Goal: Information Seeking & Learning: Learn about a topic

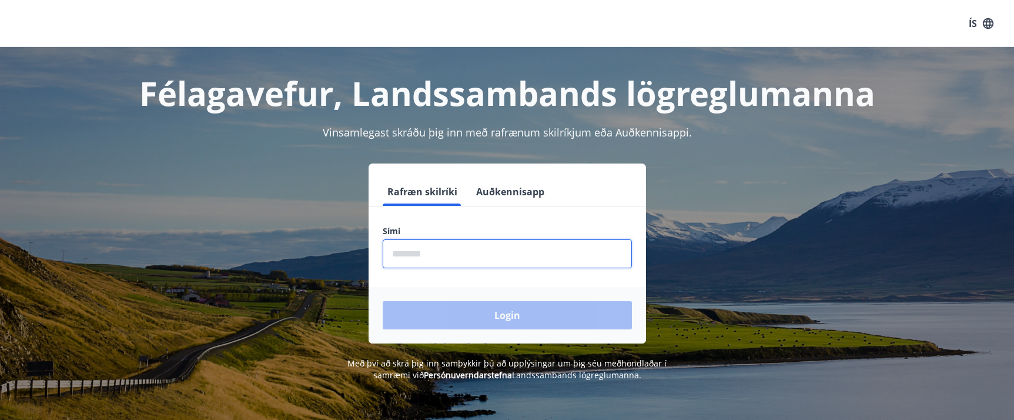
click at [431, 253] on input "phone" at bounding box center [507, 253] width 249 height 29
type input "********"
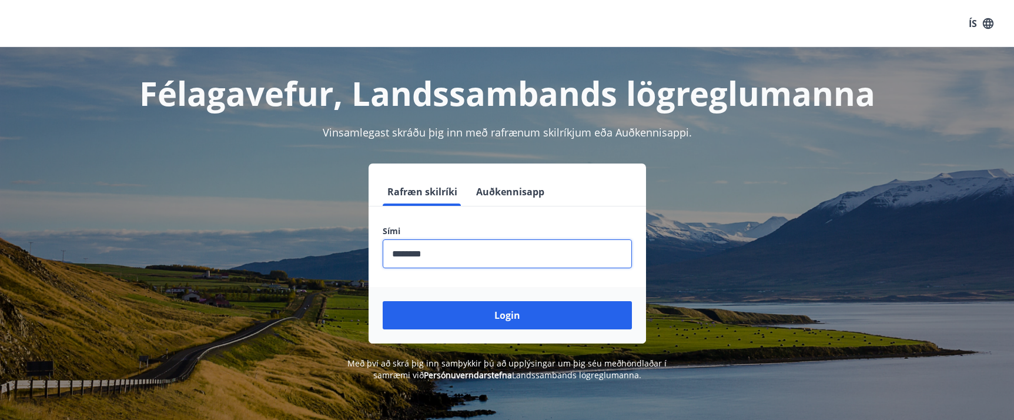
click at [444, 312] on button "Login" at bounding box center [507, 315] width 249 height 28
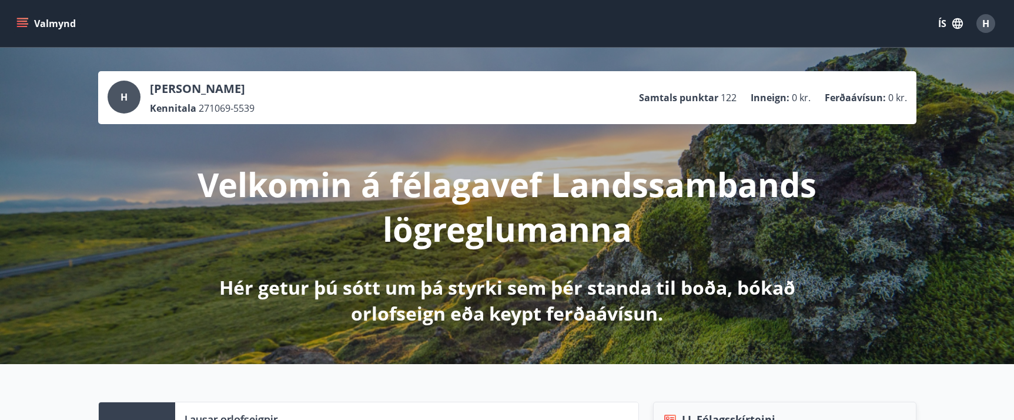
click at [23, 19] on icon "menu" at bounding box center [22, 24] width 12 height 12
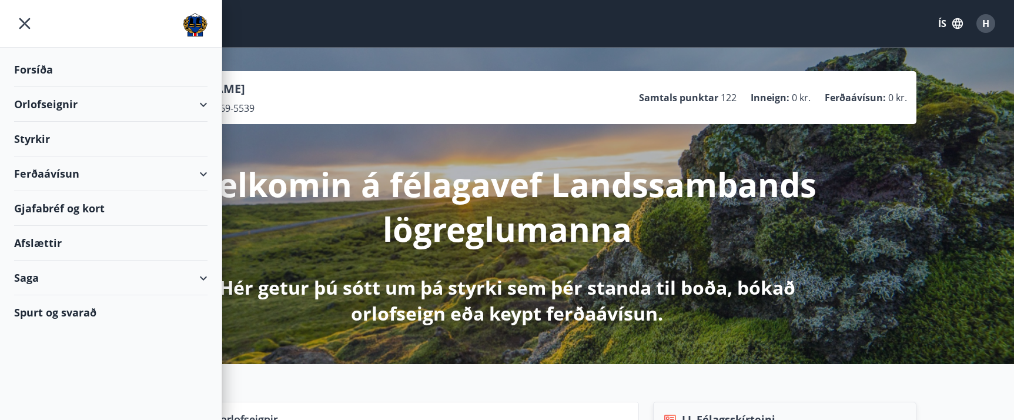
click at [23, 240] on div "Afslættir" at bounding box center [110, 243] width 193 height 35
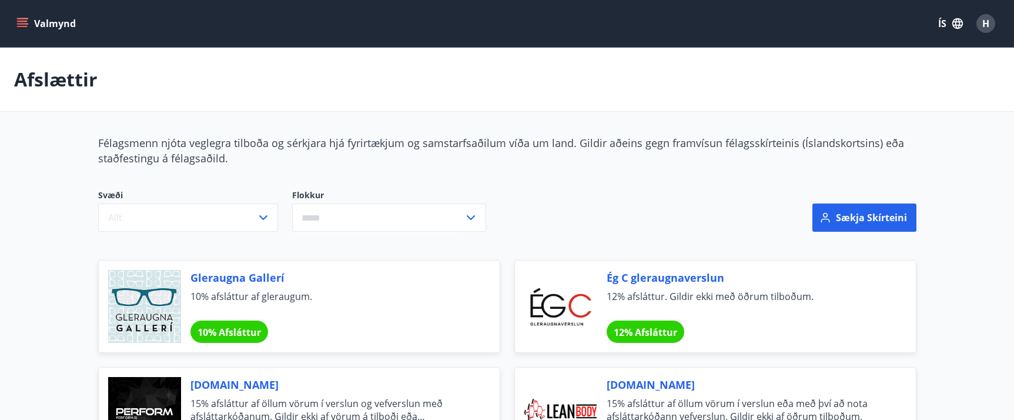
click at [471, 214] on icon at bounding box center [471, 217] width 14 height 14
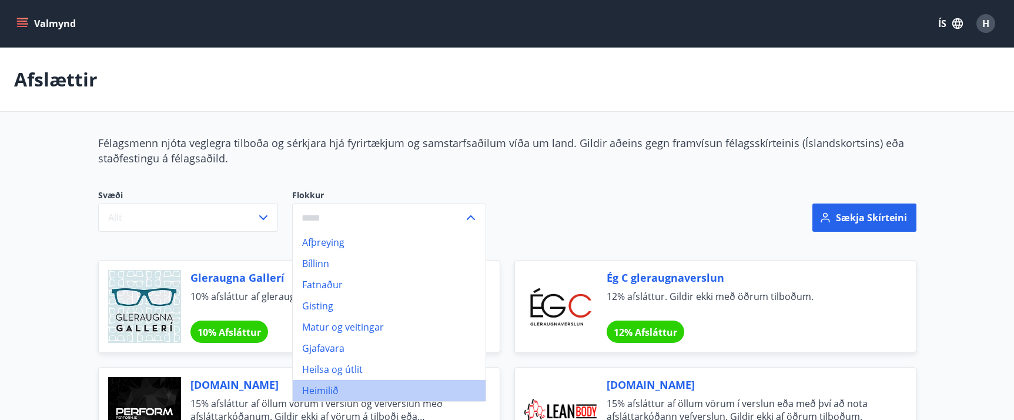
drag, startPoint x: 317, startPoint y: 390, endPoint x: 311, endPoint y: 389, distance: 5.9
click at [316, 390] on li "Heimilið" at bounding box center [389, 390] width 193 height 21
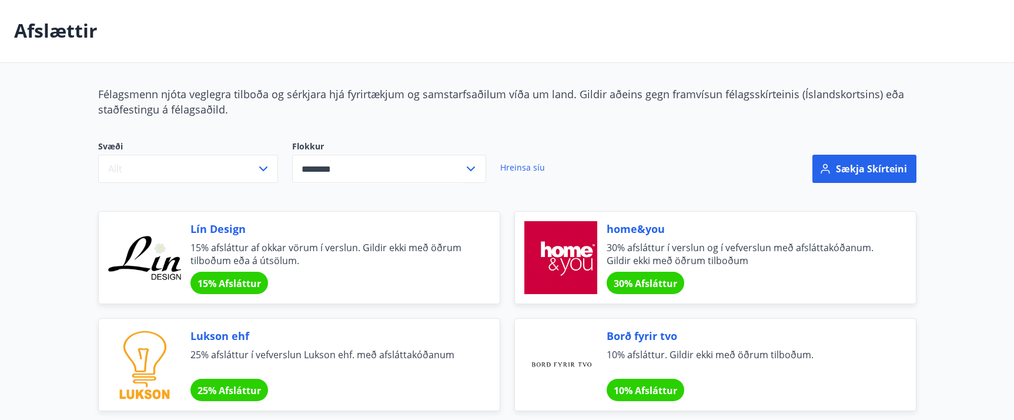
scroll to position [22, 0]
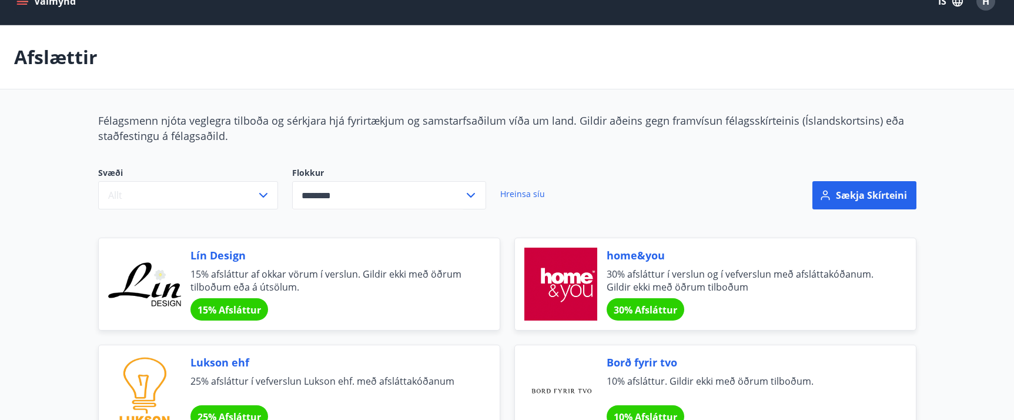
click at [471, 193] on icon at bounding box center [471, 195] width 14 height 14
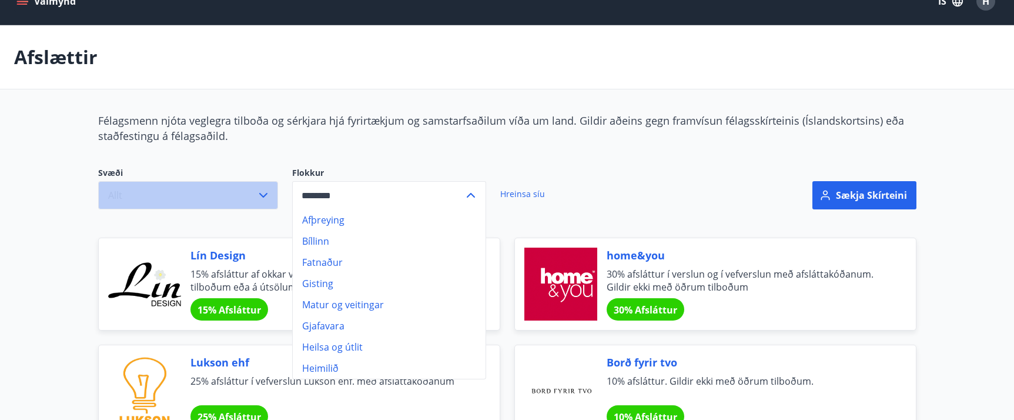
click at [152, 196] on button "Allt" at bounding box center [188, 195] width 180 height 28
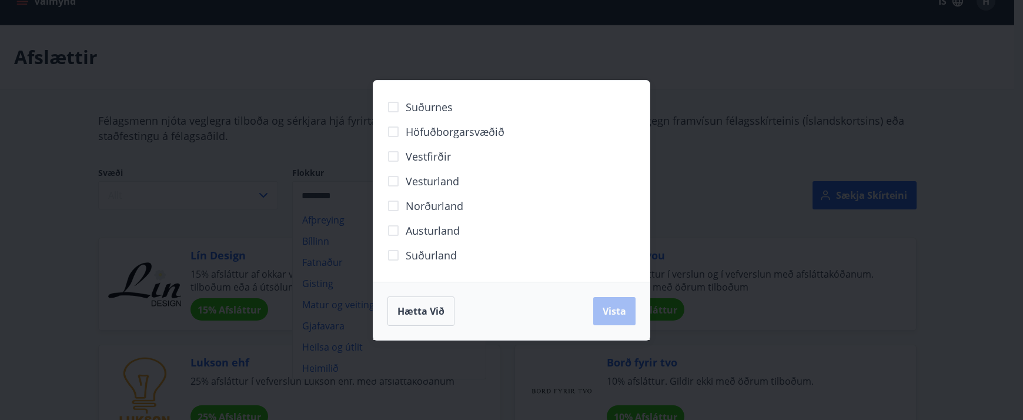
click at [314, 79] on div "Suðurnes Höfuðborgarsvæðið Vestfirðir Vesturland Norðurland Austurland Suðurlan…" at bounding box center [511, 210] width 1023 height 420
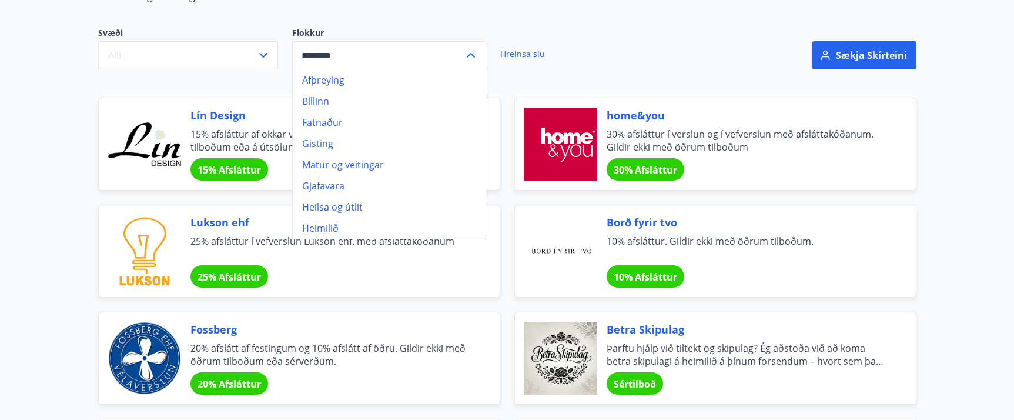
scroll to position [160, 0]
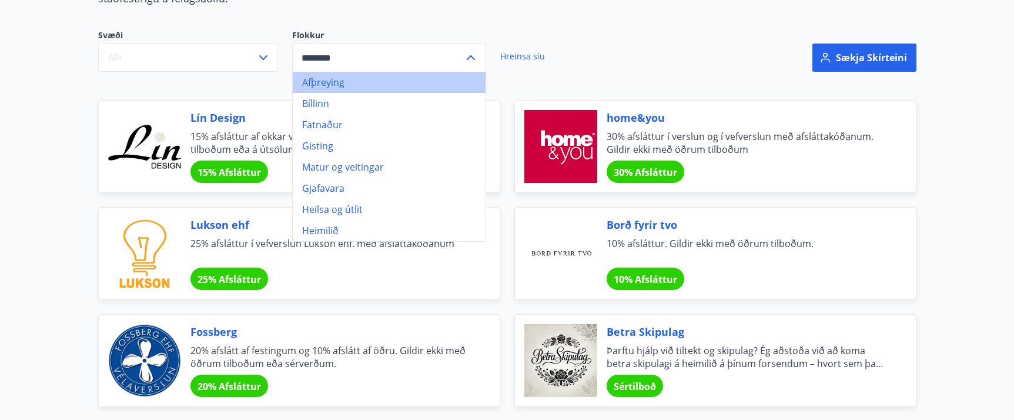
click at [316, 87] on li "Afþreying" at bounding box center [389, 82] width 193 height 21
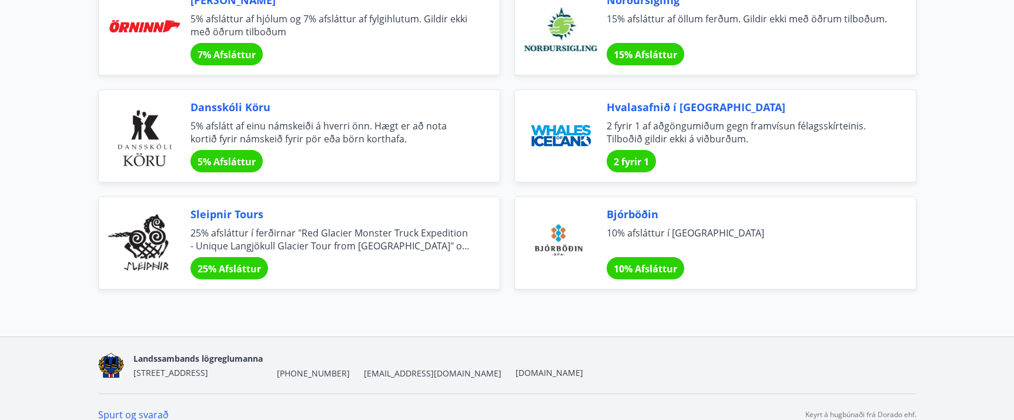
scroll to position [924, 0]
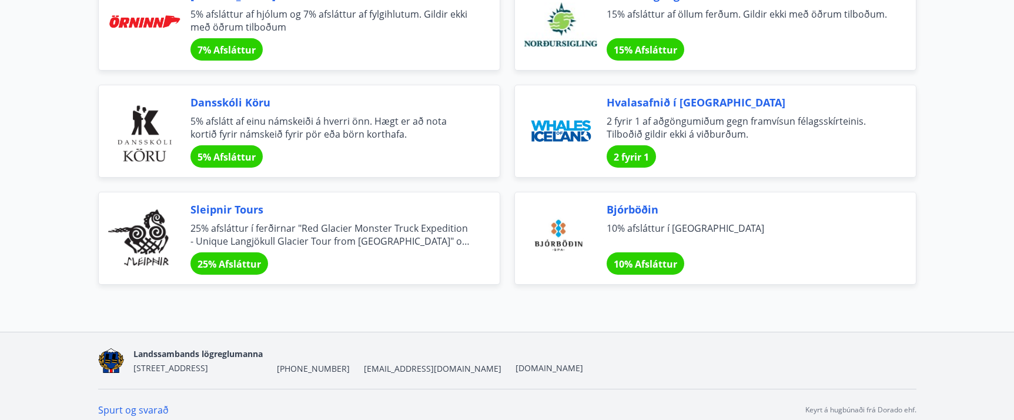
type input "********"
